Goal: Share content

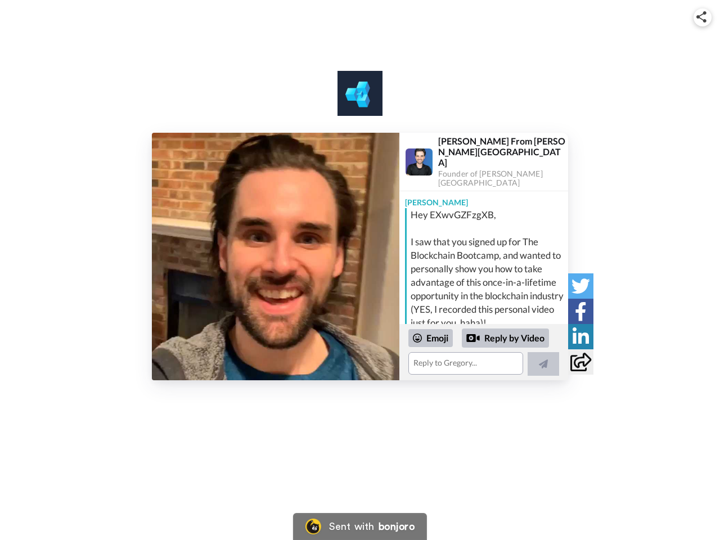
click at [702, 17] on img at bounding box center [701, 16] width 10 height 11
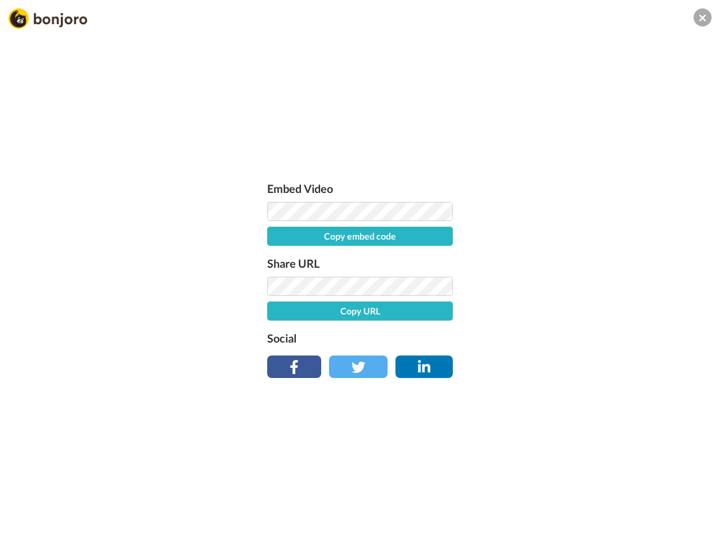
click at [276, 256] on label "Share URL" at bounding box center [360, 263] width 186 height 18
click at [484, 352] on div "Embed Video Copy embed code Share URL Copy URL Social" at bounding box center [360, 331] width 720 height 540
click at [431, 338] on label "Social" at bounding box center [360, 338] width 186 height 18
click at [506, 338] on div "Embed Video Copy embed code Share URL Copy URL Social" at bounding box center [360, 331] width 720 height 540
click at [543, 364] on div "Embed Video Copy embed code Share URL Copy URL Social" at bounding box center [360, 331] width 720 height 540
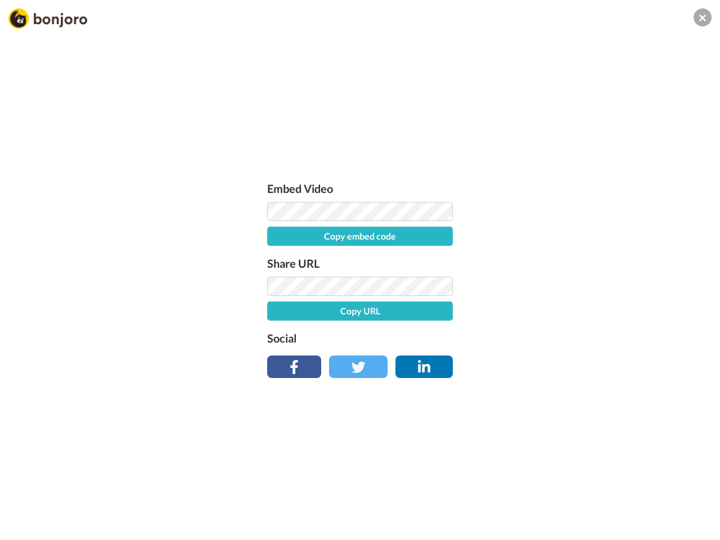
click at [580, 286] on div "Embed Video Copy embed code Share URL Copy URL Social" at bounding box center [360, 331] width 720 height 540
click at [580, 311] on div "Embed Video Copy embed code Share URL Copy URL Social" at bounding box center [360, 331] width 720 height 540
click at [580, 336] on div "Embed Video Copy embed code Share URL Copy URL Social" at bounding box center [360, 331] width 720 height 540
click at [580, 362] on div "Embed Video Copy embed code Share URL Copy URL Social" at bounding box center [360, 331] width 720 height 540
